Goal: Information Seeking & Learning: Learn about a topic

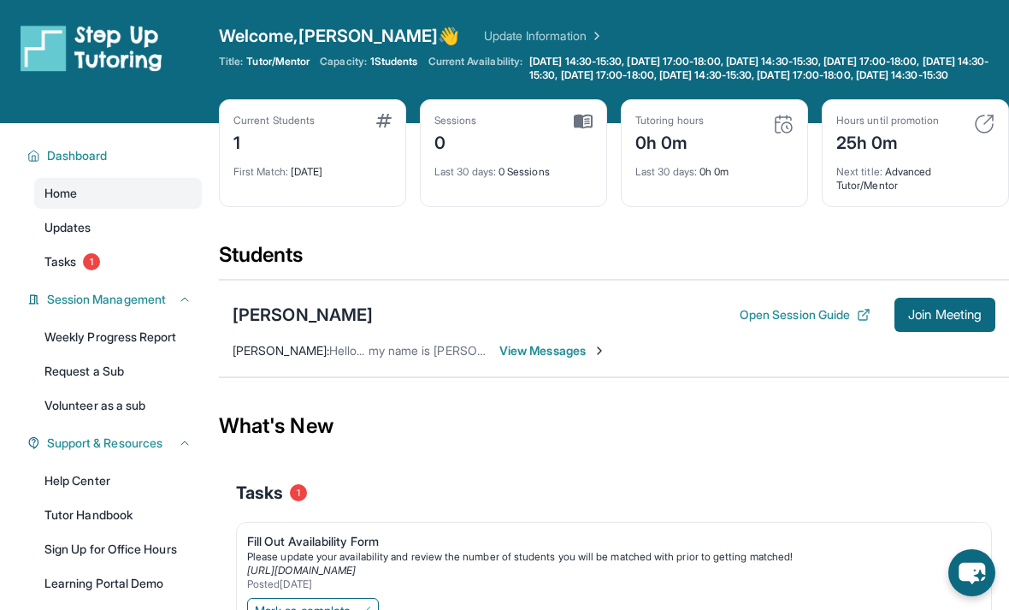
click at [76, 270] on span "Tasks" at bounding box center [60, 261] width 32 height 17
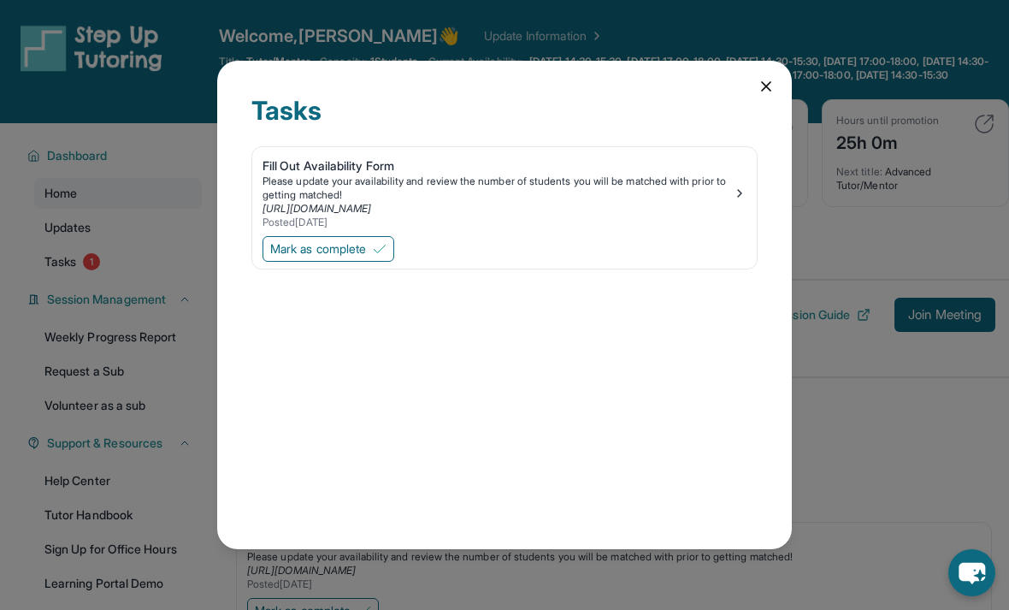
click at [500, 251] on div "Tasks Fill Out Availability Form Please update your availability and review the…" at bounding box center [504, 305] width 1009 height 610
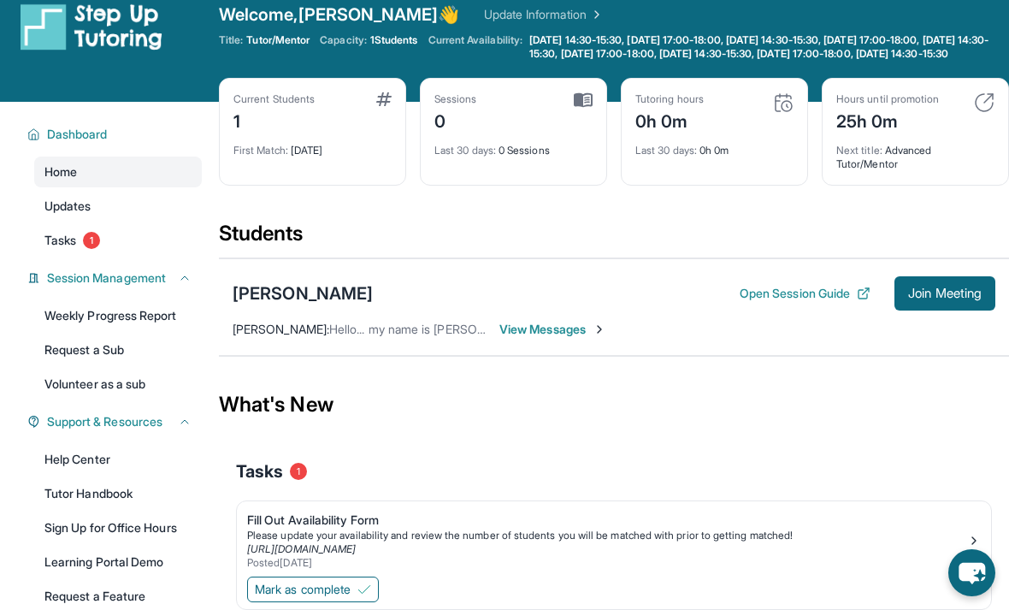
scroll to position [137, 0]
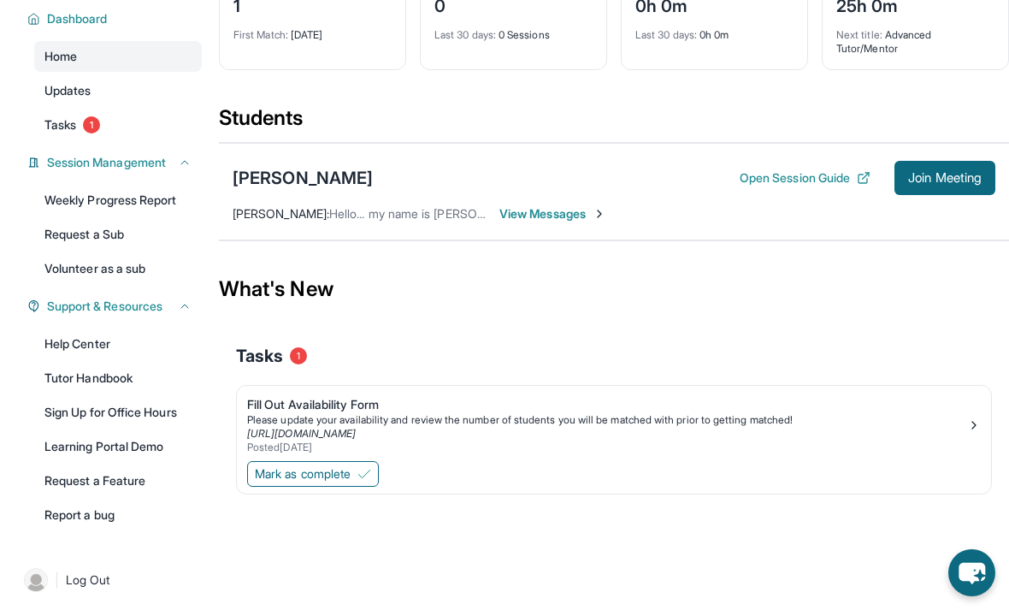
click at [500, 222] on span "View Messages" at bounding box center [553, 213] width 107 height 17
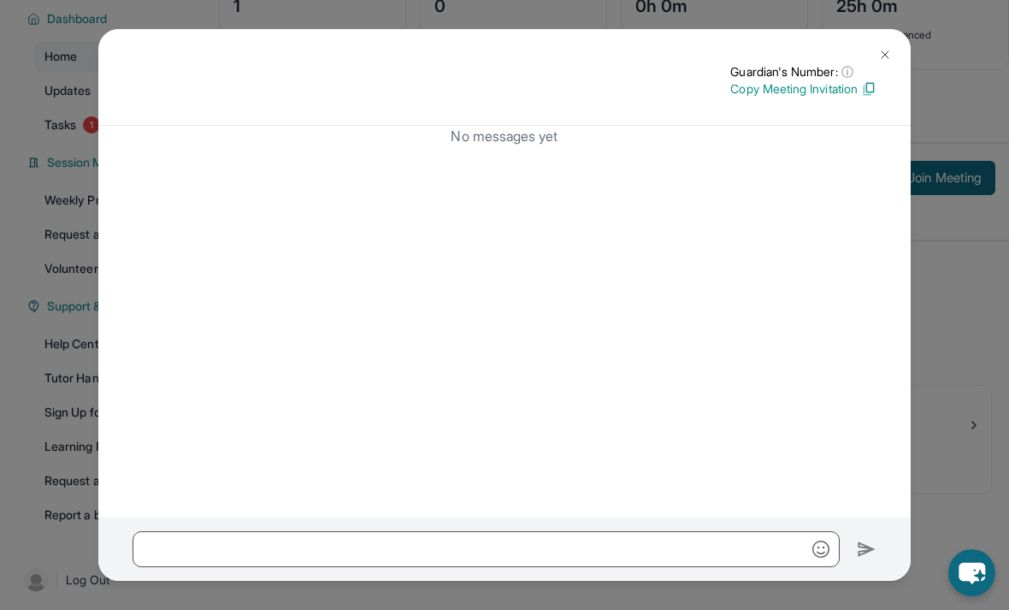
click at [500, 370] on div "Guardian's Number: ⓘ This isn't the guardian's real number — it's a private for…" at bounding box center [504, 305] width 1009 height 610
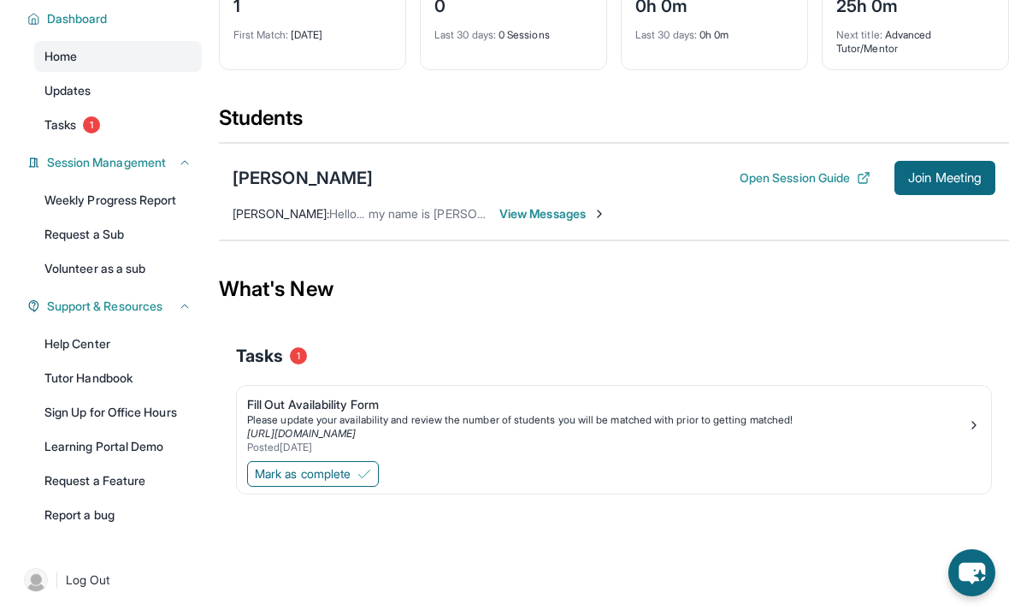
click at [398, 221] on span "Hello... my name is [PERSON_NAME] and I'm [PERSON_NAME] mom!" at bounding box center [515, 213] width 373 height 15
click at [500, 222] on span "View Messages" at bounding box center [553, 213] width 107 height 17
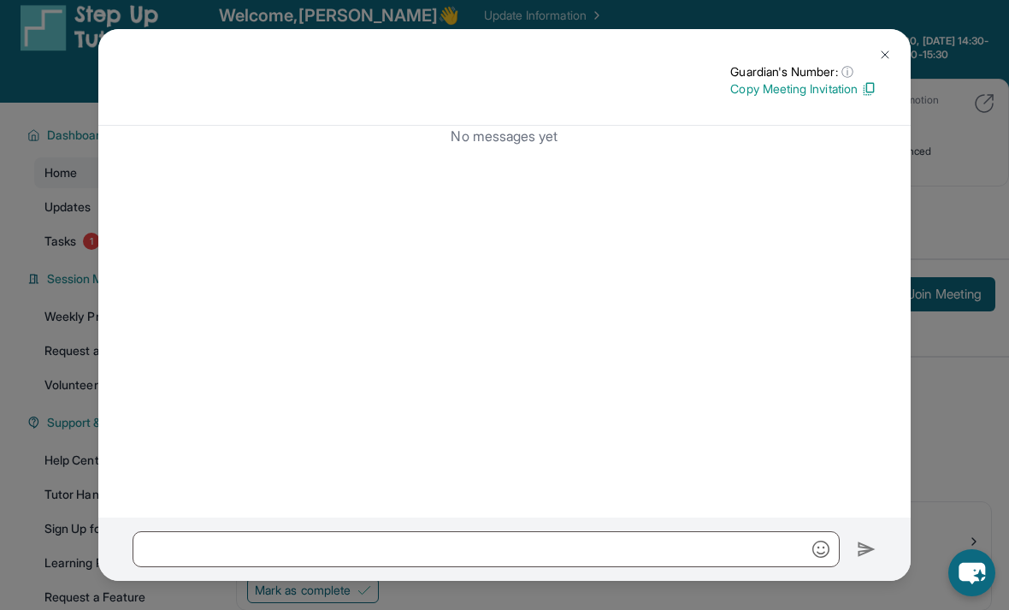
scroll to position [0, 0]
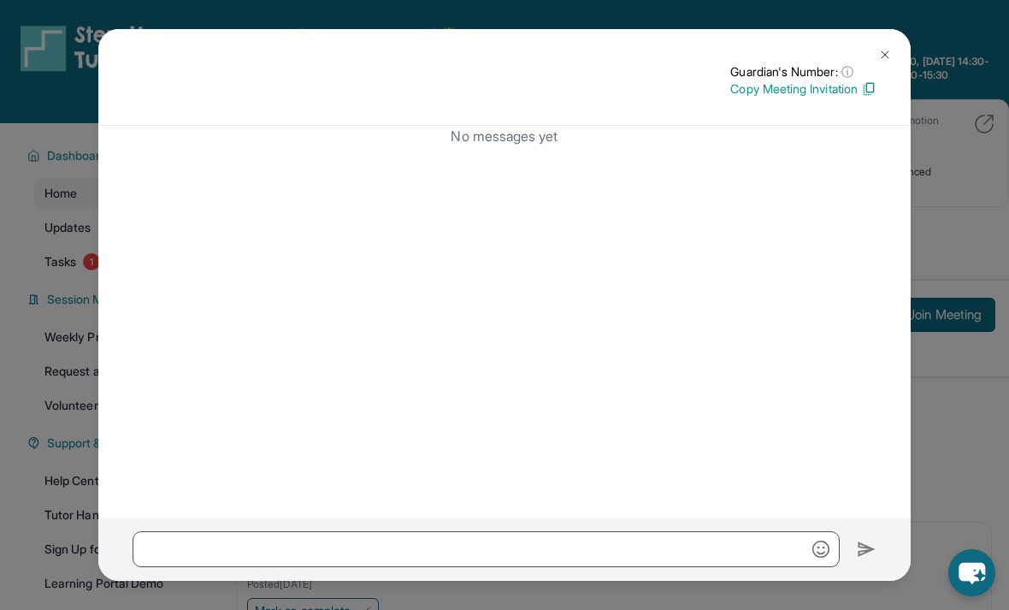
click at [500, 48] on img at bounding box center [886, 55] width 14 height 14
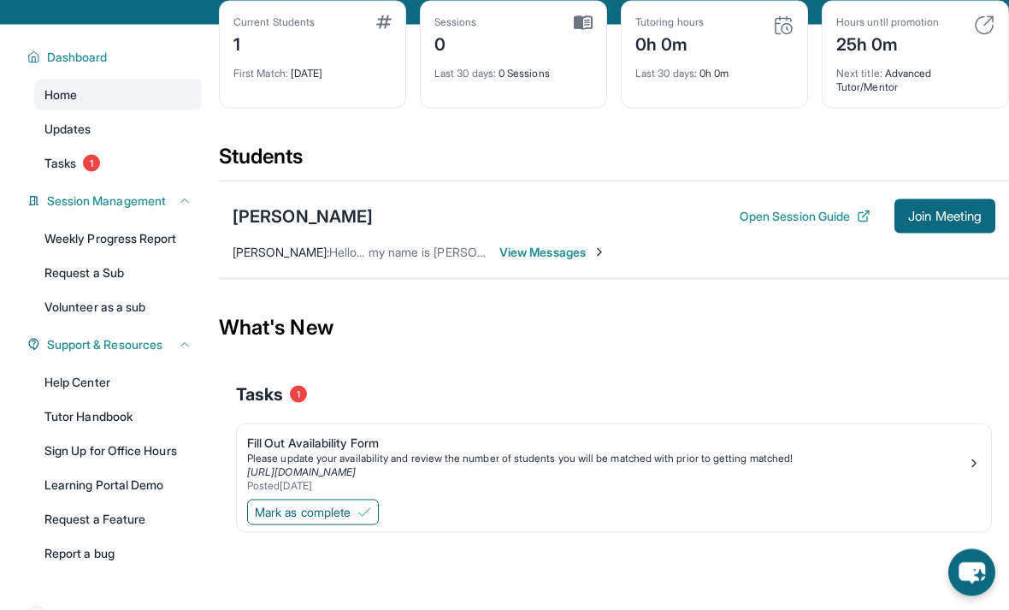
scroll to position [99, 0]
click at [500, 224] on button "Open Session Guide" at bounding box center [805, 215] width 131 height 17
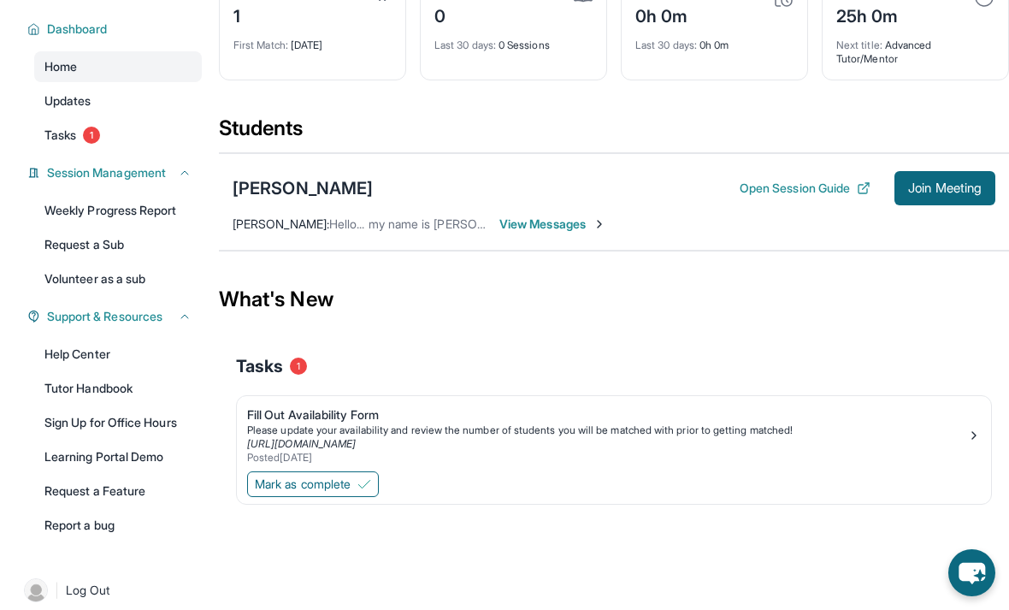
click at [51, 116] on link "Updates" at bounding box center [118, 101] width 168 height 31
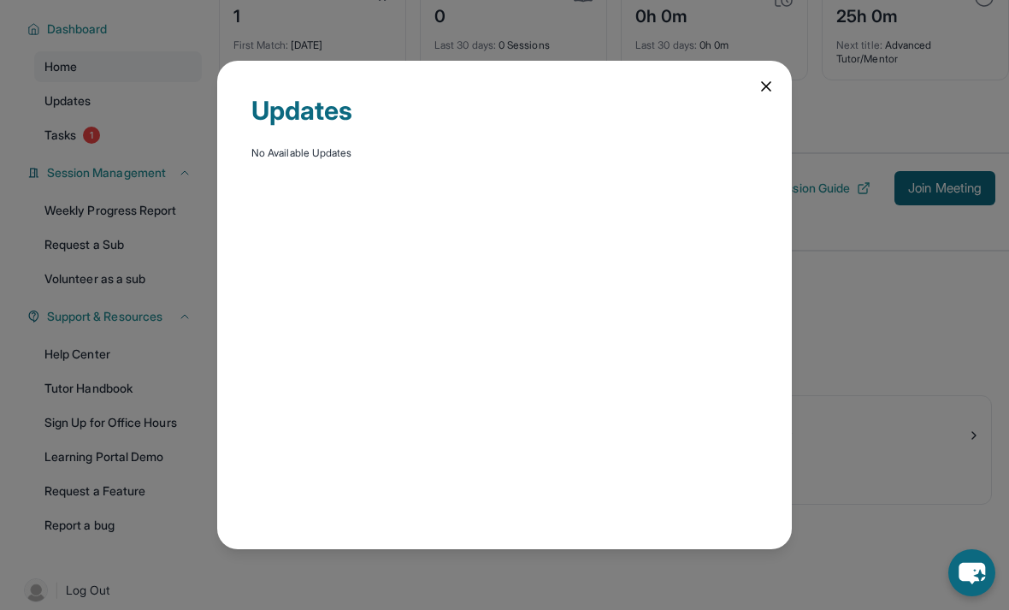
click at [500, 61] on div "Updates No Available Updates" at bounding box center [504, 305] width 575 height 488
click at [500, 95] on div "Updates" at bounding box center [505, 120] width 506 height 51
click at [500, 82] on div "Updates No Available Updates" at bounding box center [504, 305] width 575 height 488
click at [500, 78] on icon at bounding box center [766, 86] width 17 height 17
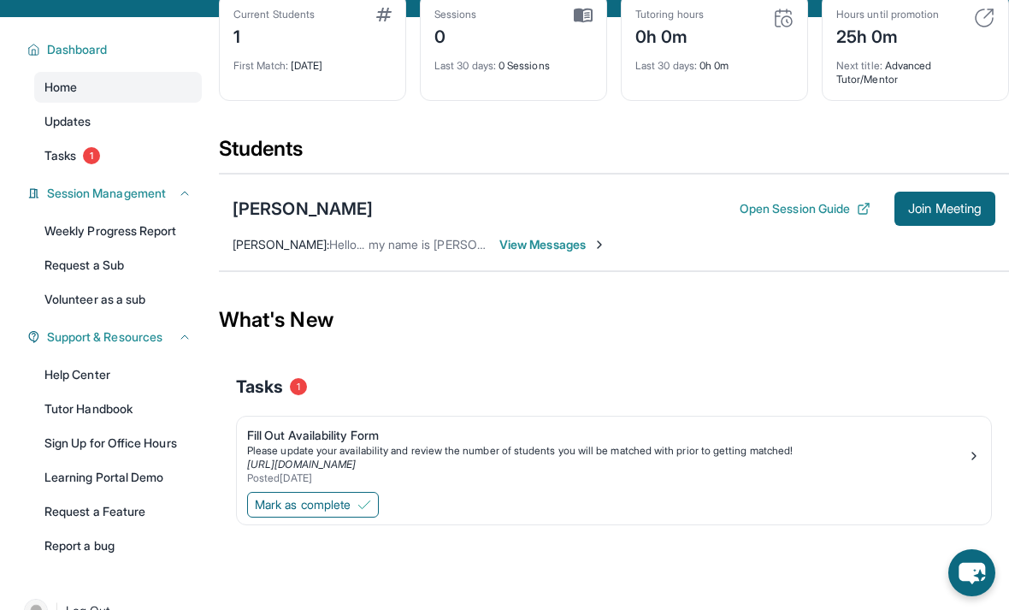
scroll to position [104, 0]
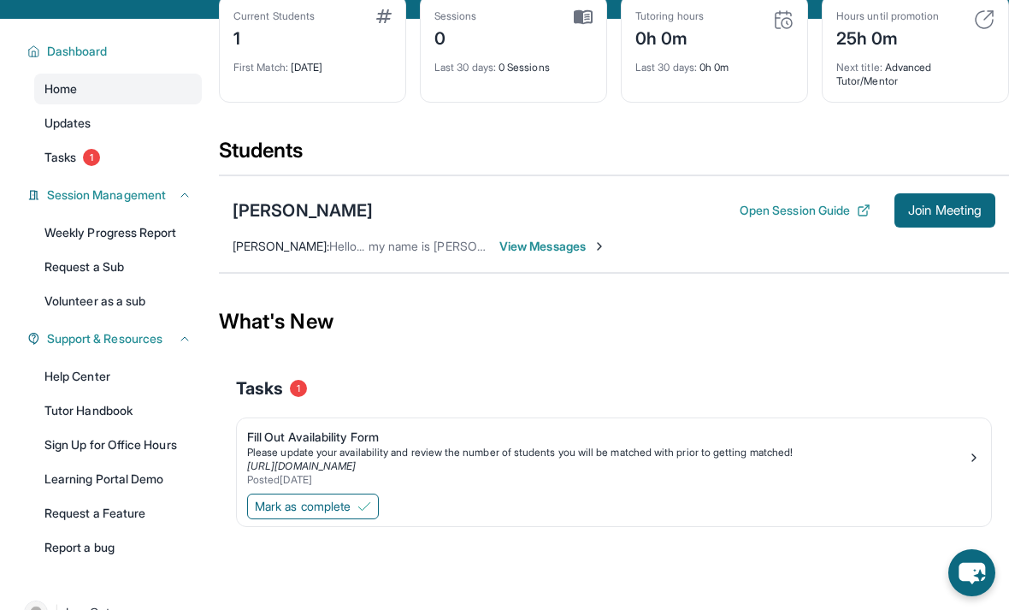
click at [264, 222] on div "[PERSON_NAME]" at bounding box center [303, 210] width 140 height 24
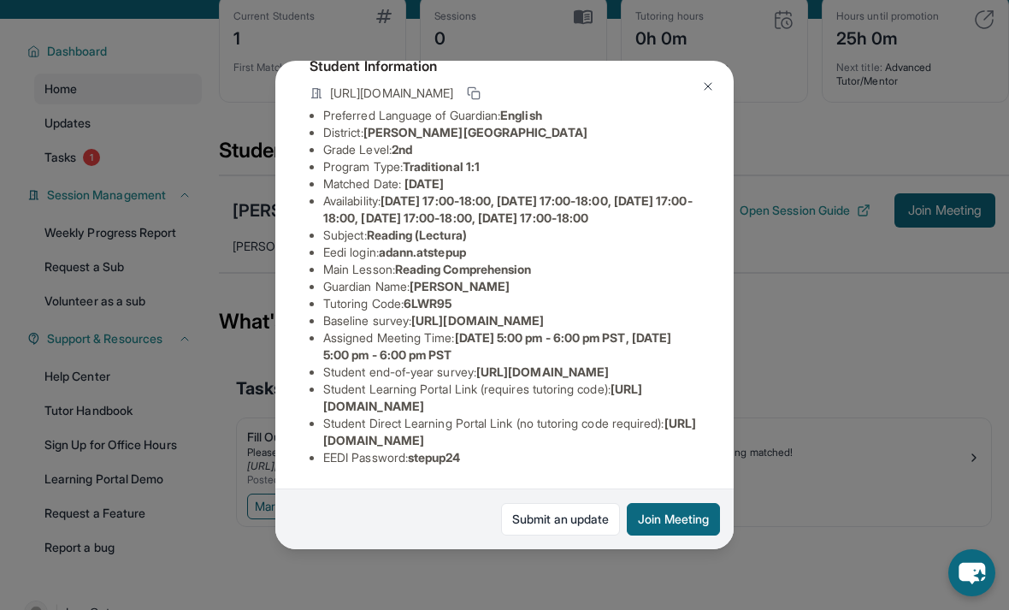
scroll to position [204, 0]
copy span "5:00 pm - 6:00 pm PST"
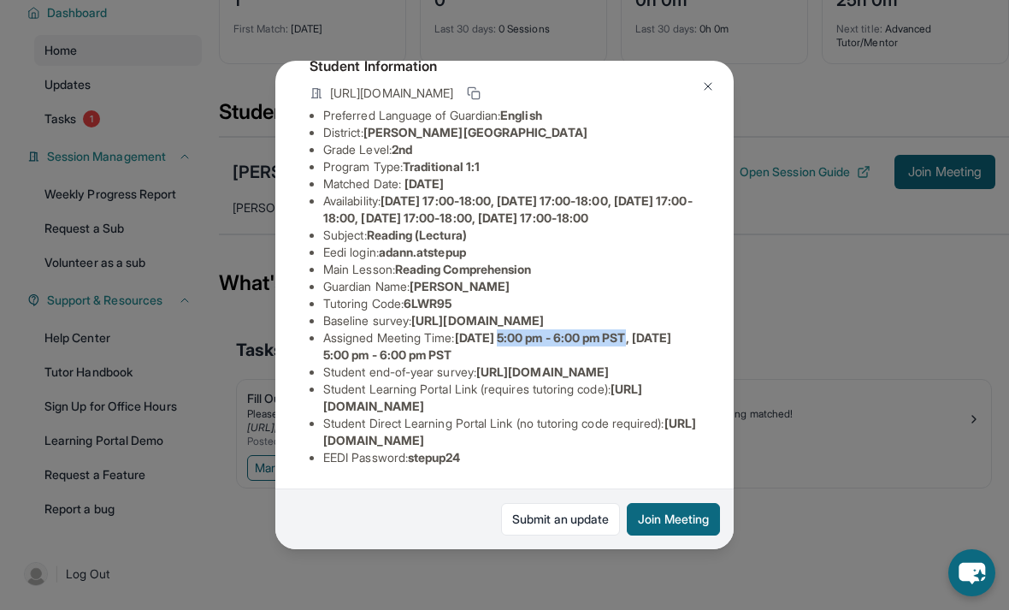
scroll to position [159, 0]
click at [500, 263] on div "[PERSON_NAME] Guardian: [PERSON_NAME] Student Information [URL][DOMAIN_NAME] Pr…" at bounding box center [504, 305] width 1009 height 610
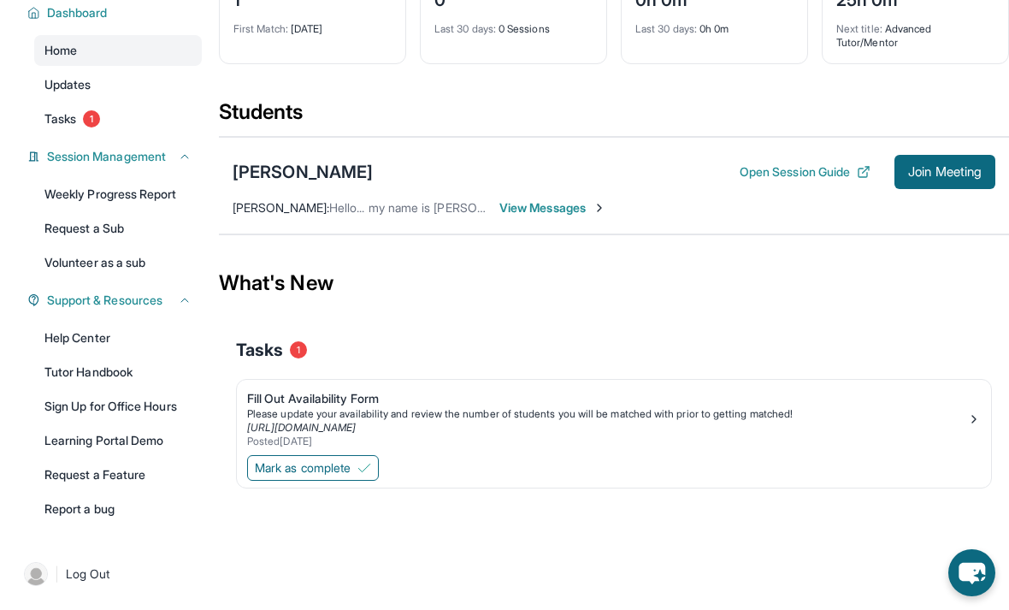
click at [500, 163] on button "Open Session Guide" at bounding box center [805, 171] width 131 height 17
click at [332, 171] on div "[PERSON_NAME]" at bounding box center [303, 172] width 140 height 24
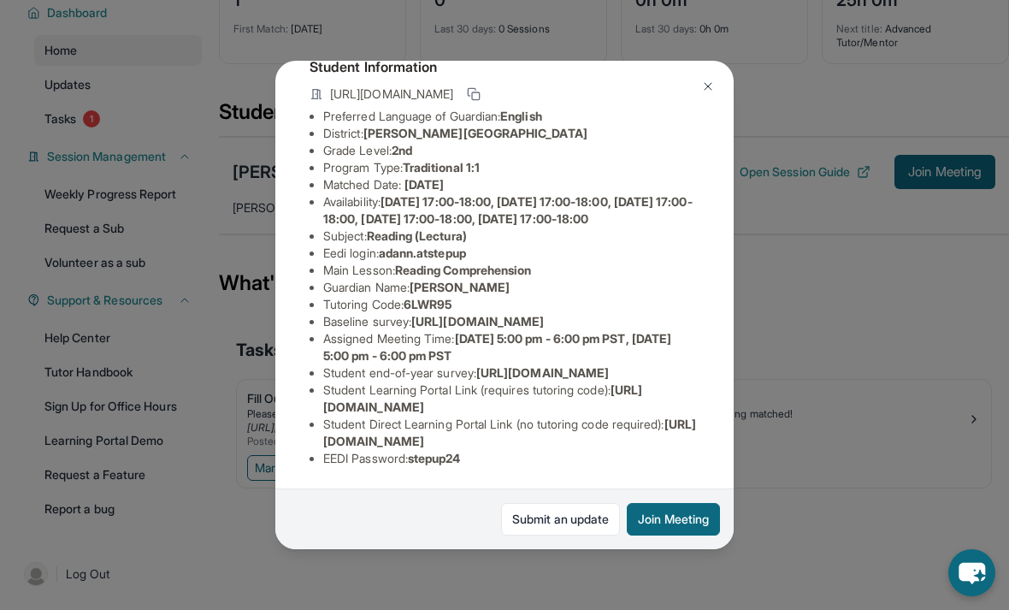
scroll to position [113, 0]
click at [500, 309] on div "[PERSON_NAME] Guardian: [PERSON_NAME] Student Information [URL][DOMAIN_NAME] Pr…" at bounding box center [504, 305] width 1009 height 610
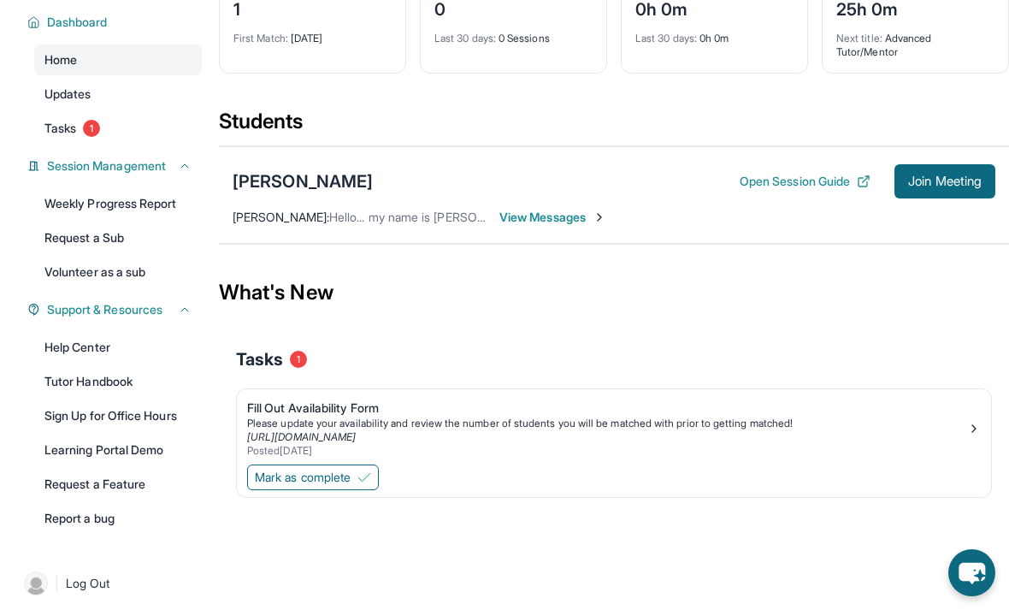
scroll to position [137, 0]
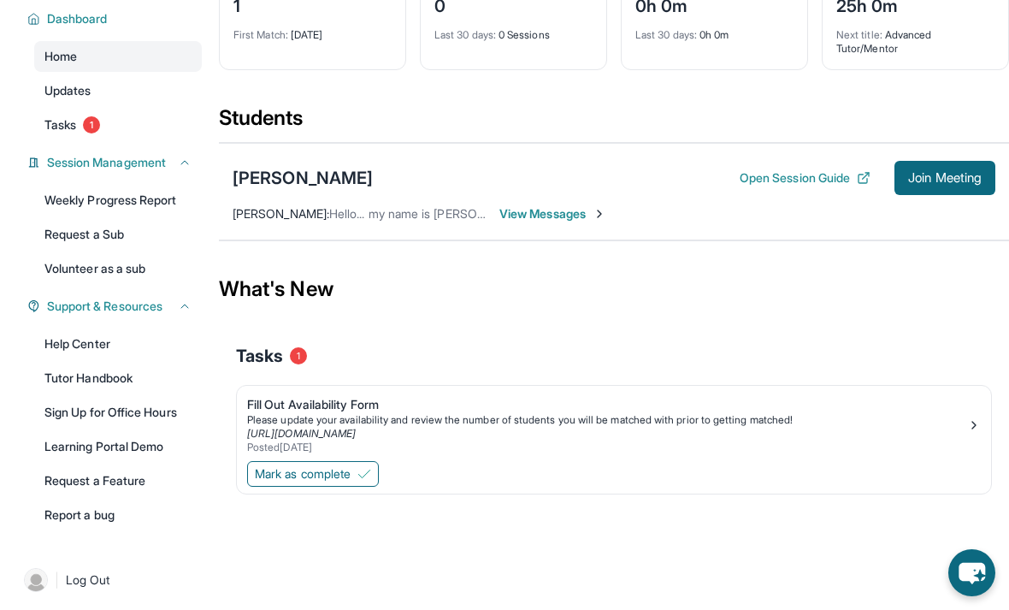
click at [430, 240] on div "[PERSON_NAME] Open Session Guide Join Meeting [PERSON_NAME] : Hello... my name …" at bounding box center [614, 192] width 790 height 98
click at [455, 221] on span "Hello... my name is [PERSON_NAME] and I'm [PERSON_NAME] mom!" at bounding box center [515, 213] width 373 height 15
click at [500, 222] on span "View Messages" at bounding box center [553, 213] width 107 height 17
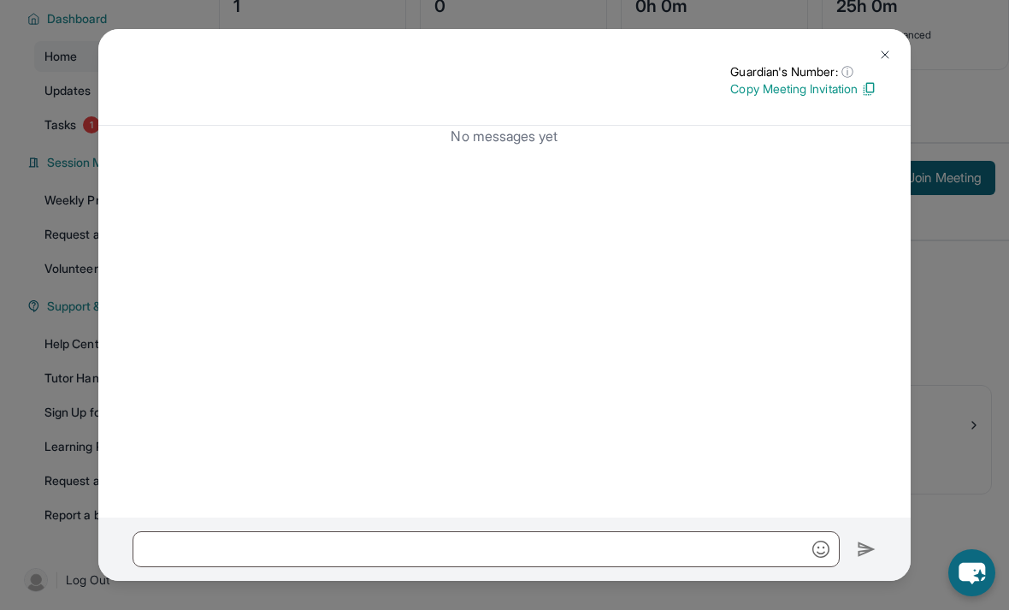
click at [500, 62] on img at bounding box center [886, 55] width 14 height 14
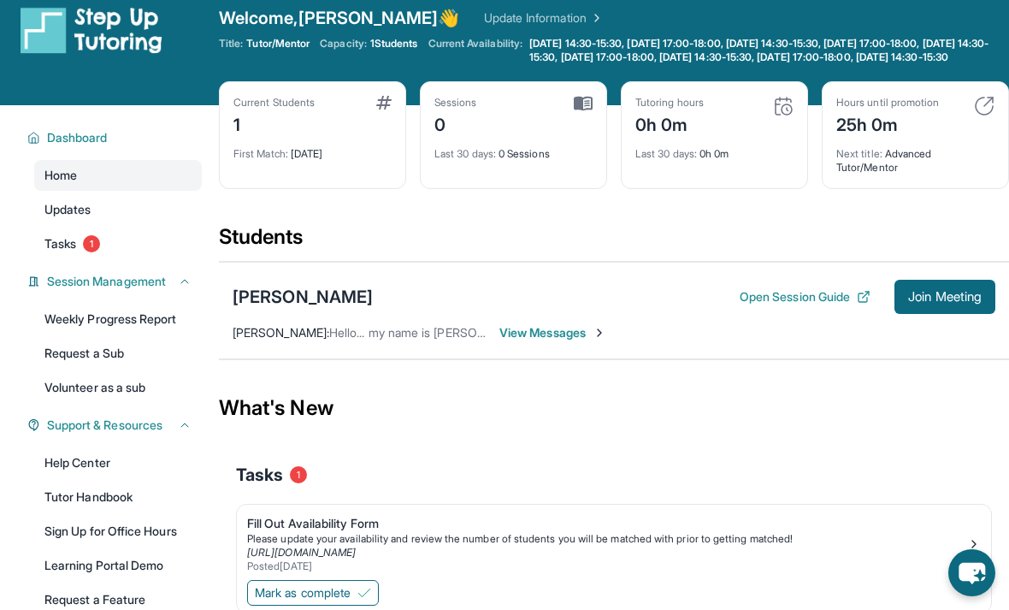
scroll to position [0, 0]
